Goal: Check status: Check status

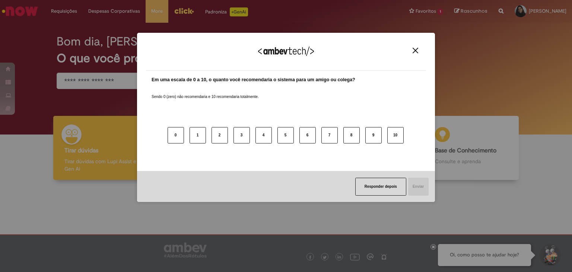
click at [415, 49] on img "Close" at bounding box center [416, 51] width 6 height 6
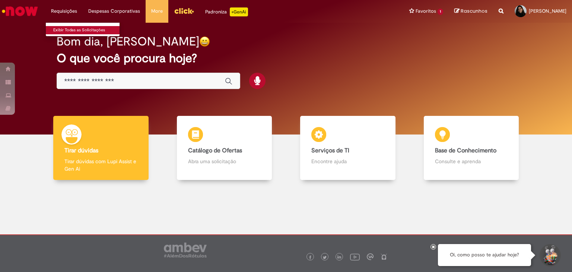
click at [74, 32] on link "Exibir Todas as Solicitações" at bounding box center [87, 30] width 82 height 8
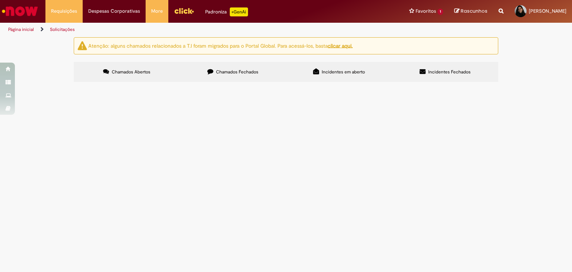
click at [240, 70] on span "Chamados Fechados" at bounding box center [237, 72] width 42 height 6
click at [0, 0] on td "Clientes Especiais EG e [GEOGRAPHIC_DATA]" at bounding box center [0, 0] width 0 height 0
click at [0, 0] on span "Solicito a abertura dessa loja da rede Arcomix, codigo EG e promax" at bounding box center [0, 0] width 0 height 0
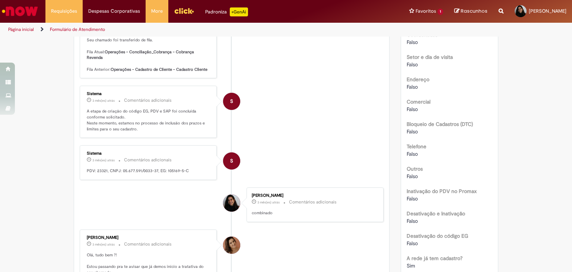
scroll to position [557, 0]
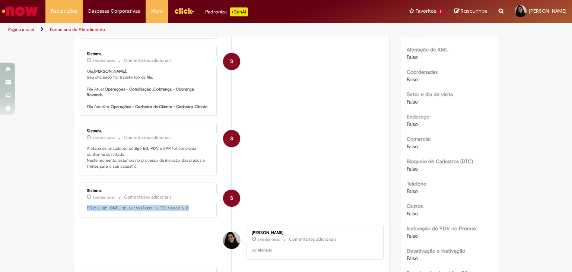
drag, startPoint x: 184, startPoint y: 210, endPoint x: 78, endPoint y: 212, distance: 106.5
click at [80, 212] on div "Sistema 3 mês(es) atrás 3 meses atrás Comentários adicionais PDV: 23321, CNPJ: …" at bounding box center [148, 200] width 137 height 35
copy p "PDV: 23321, CNPJ: 05.677.591/0033-37, EG: 105169-5-C"
